Goal: Find specific page/section: Find specific page/section

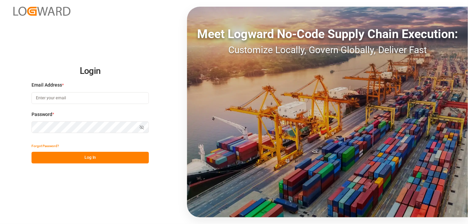
click at [226, 160] on div "Meet Logward No-Code Supply Chain Execution: Customize Locally, Govern Globally…" at bounding box center [327, 112] width 281 height 211
click at [72, 94] on input at bounding box center [89, 98] width 117 height 12
type input "[EMAIL_ADDRESS][PERSON_NAME][DOMAIN_NAME]"
click at [79, 158] on button "Log In" at bounding box center [89, 158] width 117 height 12
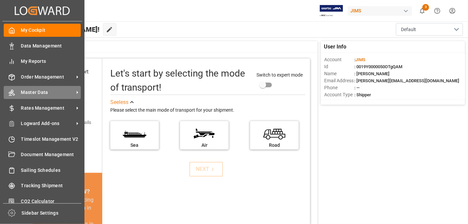
click at [30, 86] on div "Master Data Master Data" at bounding box center [42, 92] width 77 height 13
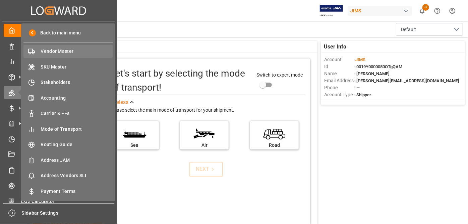
click at [70, 53] on span "Vendor Master" at bounding box center [77, 51] width 72 height 7
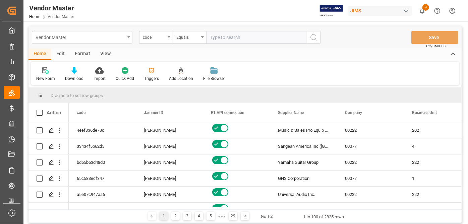
click at [129, 37] on icon "open menu" at bounding box center [128, 37] width 3 height 1
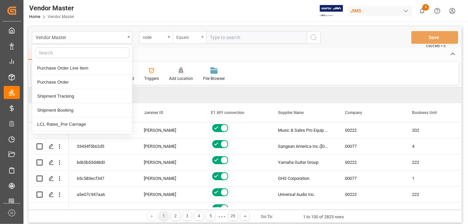
click at [175, 34] on div "Equals" at bounding box center [188, 37] width 33 height 13
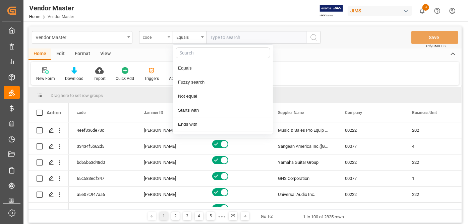
click at [166, 35] on div "code" at bounding box center [155, 37] width 33 height 13
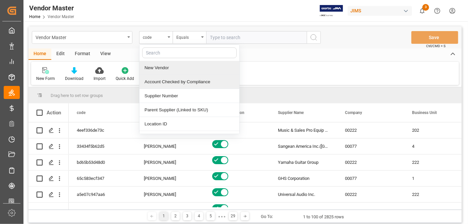
scroll to position [122, 0]
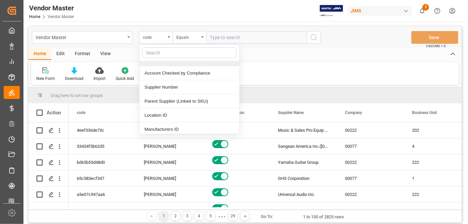
click at [174, 55] on input "text" at bounding box center [189, 53] width 94 height 11
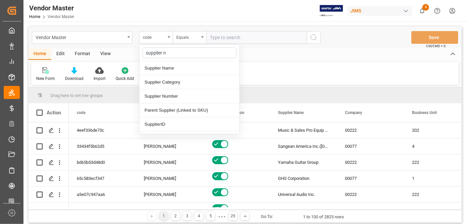
type input "supplier nu"
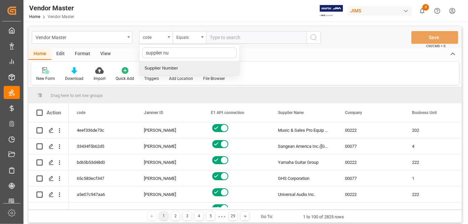
click at [178, 68] on div "Supplier Number" at bounding box center [189, 68] width 100 height 14
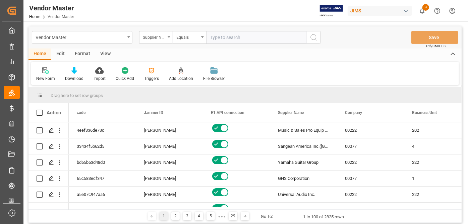
click at [238, 33] on input "text" at bounding box center [256, 37] width 100 height 13
paste input "752660"
type input "752660"
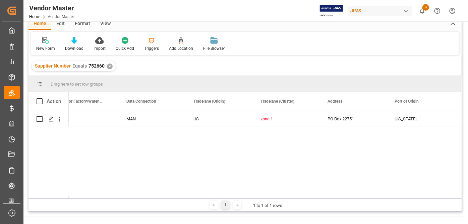
scroll to position [0, 1214]
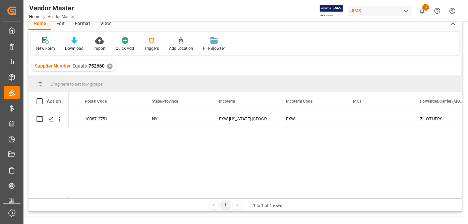
click at [247, 200] on div "1 1 to 1 of 1 rows" at bounding box center [244, 205] width 433 height 13
click at [247, 199] on div "1 1 to 1 of 1 rows" at bounding box center [244, 205] width 433 height 13
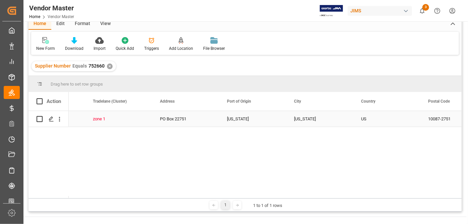
click at [245, 124] on div "[US_STATE]" at bounding box center [252, 119] width 67 height 16
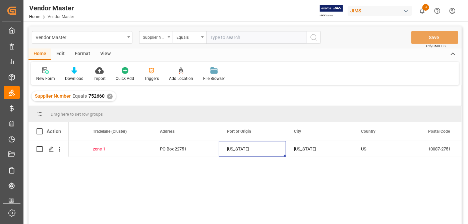
click at [231, 38] on input "text" at bounding box center [256, 37] width 100 height 13
paste input "752440"
type input "752440"
click at [109, 98] on div "✕" at bounding box center [110, 97] width 6 height 6
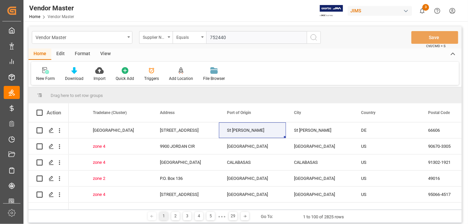
click at [313, 43] on button "search button" at bounding box center [313, 37] width 14 height 13
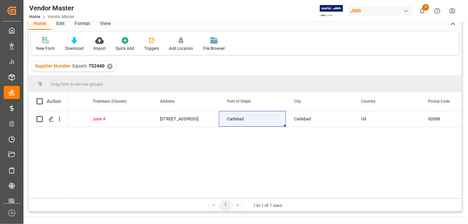
drag, startPoint x: 214, startPoint y: 196, endPoint x: 249, endPoint y: 198, distance: 34.9
click at [249, 198] on div at bounding box center [265, 197] width 393 height 2
drag, startPoint x: 207, startPoint y: 196, endPoint x: 241, endPoint y: 197, distance: 34.5
click at [241, 197] on div at bounding box center [265, 197] width 393 height 2
